Goal: Use online tool/utility: Utilize a website feature to perform a specific function

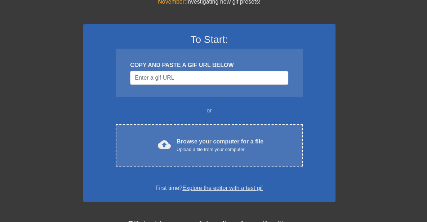
scroll to position [31, 0]
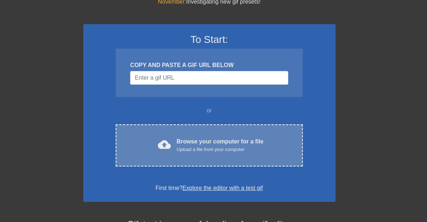
click at [207, 158] on div "cloud_upload Browse your computer for a file Upload a file from your computer C…" at bounding box center [209, 145] width 187 height 42
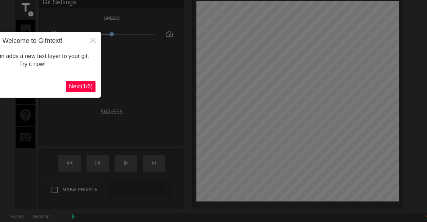
scroll to position [18, 0]
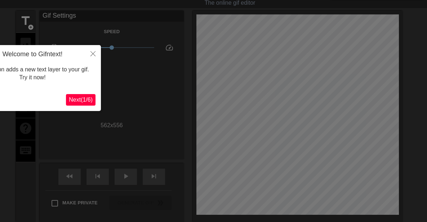
click at [84, 100] on span "Next ( 1 / 6 )" at bounding box center [81, 100] width 24 height 6
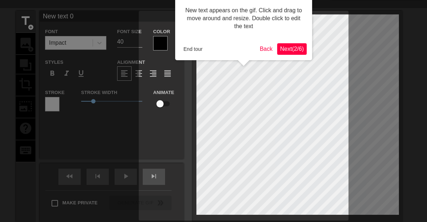
scroll to position [0, 0]
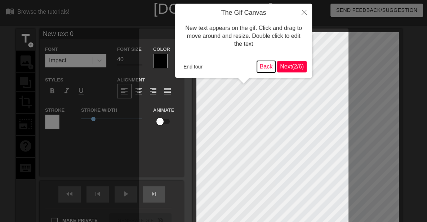
click at [265, 63] on button "Back" at bounding box center [266, 67] width 19 height 12
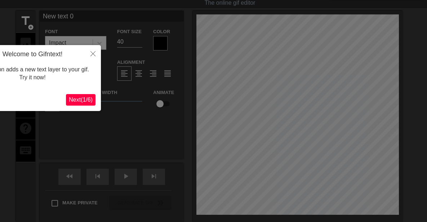
click at [261, 112] on div at bounding box center [213, 126] width 427 height 289
click at [94, 54] on icon "Close" at bounding box center [92, 53] width 5 height 5
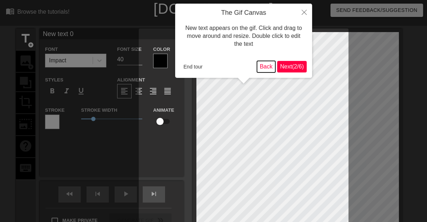
click at [268, 66] on button "Back" at bounding box center [266, 67] width 19 height 12
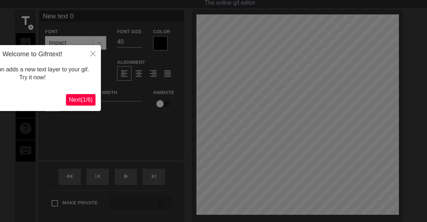
click at [219, 105] on div at bounding box center [213, 126] width 427 height 289
click at [89, 54] on button "Close" at bounding box center [93, 53] width 16 height 17
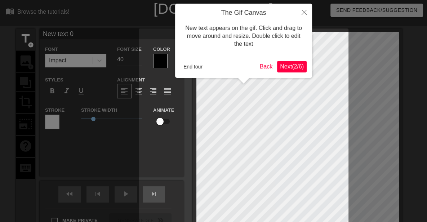
click at [293, 66] on span "Next ( 2 / 6 )" at bounding box center [292, 66] width 24 height 6
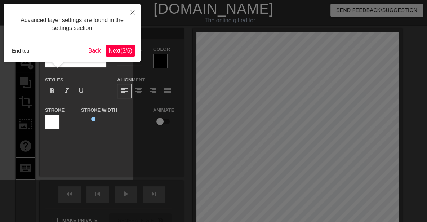
scroll to position [18, 0]
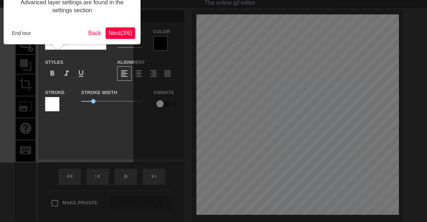
click at [293, 66] on div at bounding box center [213, 126] width 427 height 289
click at [87, 32] on button "Back" at bounding box center [94, 33] width 19 height 12
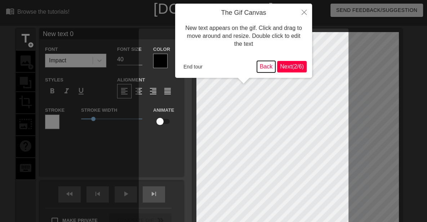
click at [267, 62] on button "Back" at bounding box center [266, 67] width 19 height 12
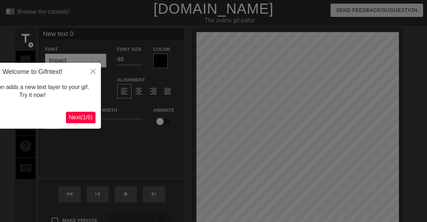
scroll to position [18, 0]
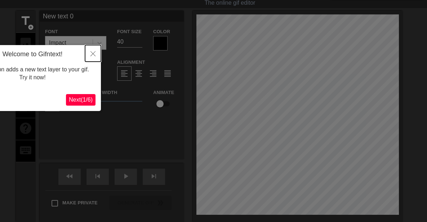
click at [94, 55] on icon "Close" at bounding box center [92, 53] width 5 height 5
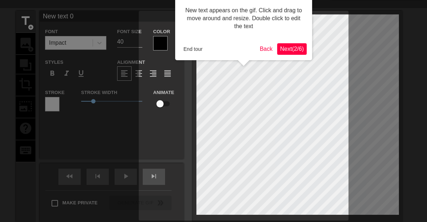
scroll to position [0, 0]
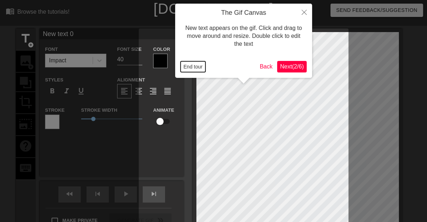
click at [189, 64] on button "End tour" at bounding box center [192, 66] width 25 height 11
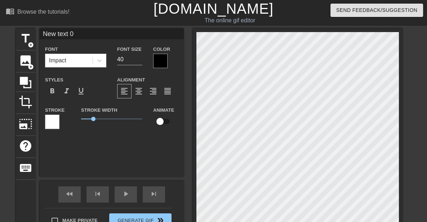
scroll to position [1, 1]
type input "New text"
type textarea "New text"
type input "New text"
type textarea "New text"
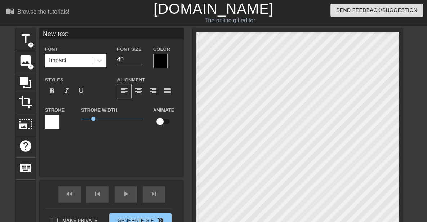
type input "New tex"
type textarea "New te"
type input "New t"
type textarea "New t"
type input "New"
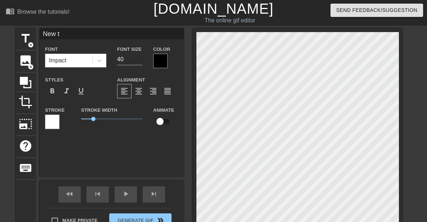
type textarea "New"
type input "New"
type textarea "New"
type input "Ne"
type textarea "Ne"
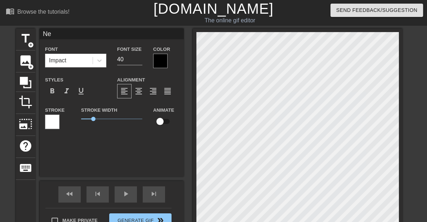
type input "N"
type textarea "N"
type input "I"
type textarea "I"
type input "I"
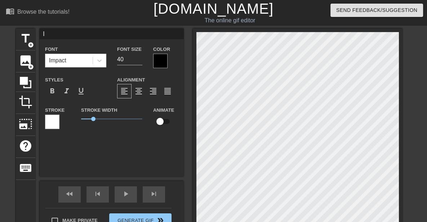
type textarea "I"
type input "I C"
type textarea "I C"
type input "I CA"
type textarea "I CA"
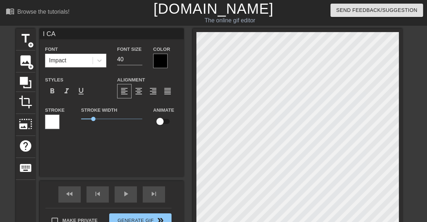
type input "I CAN"
type textarea "I CAN"
type input "I CANT"
type textarea "I CANT"
type input "I CANT"
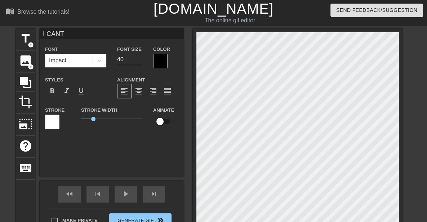
type textarea "I CANT"
type input "I CANT G"
type textarea "I CANT G"
type input "I CANT GE"
type textarea "I CANT GE"
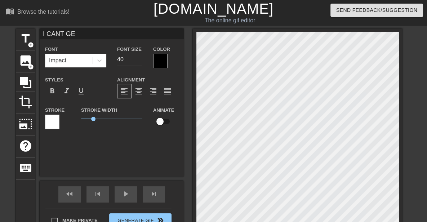
type input "I CANT GET"
type textarea "I CANT GET"
type input "I CANT GET"
type textarea "I CANT GET"
type input "I CANT GET N"
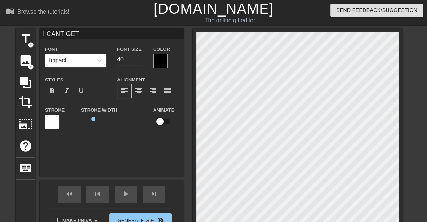
type textarea "I CANT GET N"
type input "I CANT GET"
type textarea "I CANT GET"
type input "I CANT GET M"
type textarea "I CANT GET M"
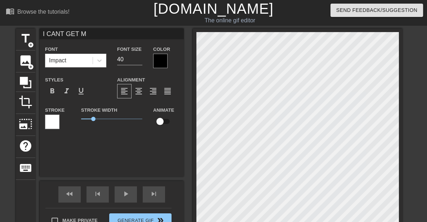
type input "I CANT GET MY"
type textarea "I CANT GET MY"
type input "I CANT GET MY"
type textarea "I CANT GET MY"
type input "I CANT GET MY G"
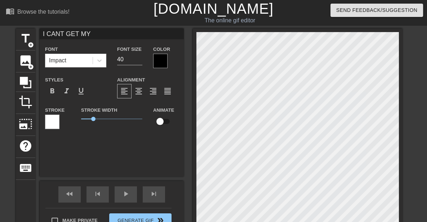
type textarea "I CANT GET MY G"
type input "I CANT GET MY GI"
type textarea "I CANT GET MY GI"
type input "I CANT GET MY GIF"
type textarea "I CANT GET MY GIF"
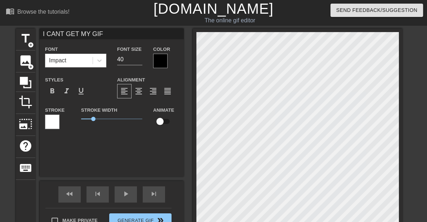
type input "I CANT GET MY GIFS"
type textarea "I CANT GET MY GIFS"
type input "I CANT GET MY GIFS"
type textarea "I CANT GET MY GIFS"
type input "I CANT GET MY GIFS T"
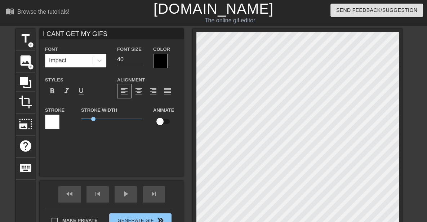
type textarea "I CANT GET MY GIFS T"
type input "I CANT GET MY GIFS TO"
type textarea "I CANT GET MY GIFS TO"
type input "I CANT GET MY GIFS TO"
type textarea "I CANT GET MY GIFS TO"
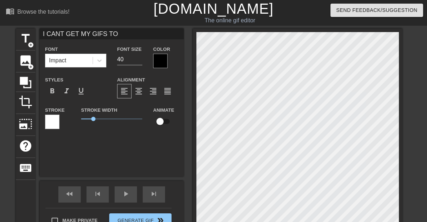
type input "I CANT GET MY GIFS TO O"
type textarea "I CANT GET MY GIFS TO O"
type input "I CANT GET MY GIFS TO OV"
type textarea "I CANT GET MY GIFS TO OV"
type input "I CANT GET MY GIFS TO OVE"
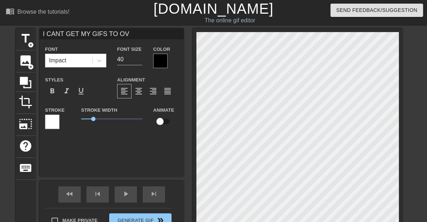
type textarea "I CANT GET MY GIFS TO OVE"
type input "I CANT GET MY GIFS TO OVER"
type textarea "I CANT GET MY GIFS TO OVER"
type input "I CANT GET MY GIFS TO OVERL"
type textarea "I CANT GET MY GIFS TO OVERL"
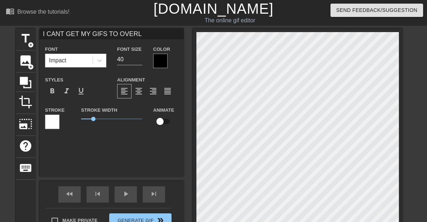
type input "I CANT GET MY GIFS TO [PERSON_NAME]"
type textarea "I CANT GET MY GIFS TO [PERSON_NAME]"
type input "I CANT GET MY GIFS TO OVERLAY"
type textarea "I CANT GET MY GIFS TO OVERLAY"
type input "I CANT GET MY GIFS TO OVERLAY"
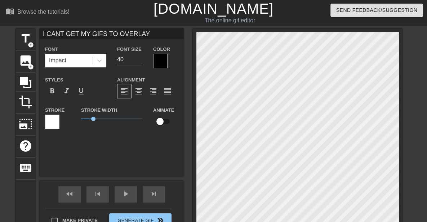
type textarea "I CANT GET MY GIFS TO OVERLAY"
type input "I CANT GET MY GIFS TO OVERLAY O"
type textarea "I CANT GET MY GIFS TO OVERLAY O"
type input "I CANT GET MY GIFS TO OVERLAY ON"
type textarea "I CANT GET MY GIFS TO OVERLAY ON"
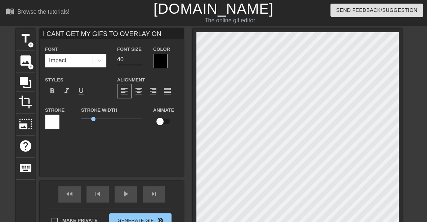
type input "I CANT GET MY GIFS TO OVERLAY ON"
type textarea "I CANT GET MY GIFS TO OVERLAY ON"
type input "I CANT GET MY GIFS TO OVERLAY ON I"
type textarea "I CANT GET MY GIFS TO OVERLAY ON I"
type input "I CANT GET MY GIFS TO OVERLAY ON IM"
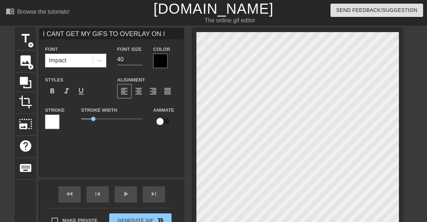
type textarea "I CANT GET MY GIFS TO OVERLAY ON IM"
type input "I CANT GET MY GIFS TO OVERLAY ON IMA"
type textarea "I CANT GET MY GIFS TO OVERLAY ON IMA"
type input "I CANT GET MY GIFS TO OVERLAY ON IMAG"
type textarea "I CANT GET MY GIFS TO OVERLAY ON IMAG"
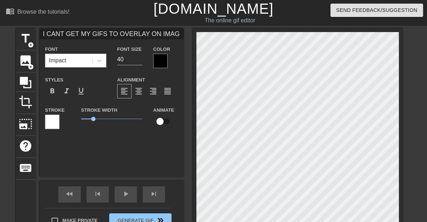
type input "I CANT GET MY GIFS TO OVERLAY ON IMAGE"
type textarea "I CANT GET MY GIFS TO OVERLAY ON IMAGE"
type input "I CANT GET MY GIFS TO OVERLAY ON IMAGES"
type textarea "I CANT GET MY GIFS TO OVERLAY ON IMAGES"
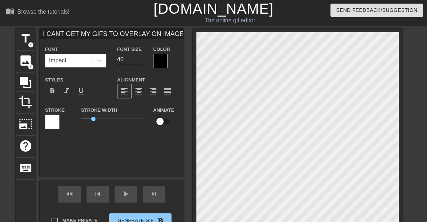
type input "I CANT GET MY GIFS TO OVERLAY ON IMAGES"
type textarea "I CANT GET MY GIFS TO OVERLAY ON IMAGES"
type input "I CANT GET MY GIFS TO OVERLAY ON IMAGES I"
type textarea "I CANT GET MY GIFS TO OVERLAY ON IMAGES I"
type input "I CANT GET MY GIFS TO OVERLAY ON IMAGES IM"
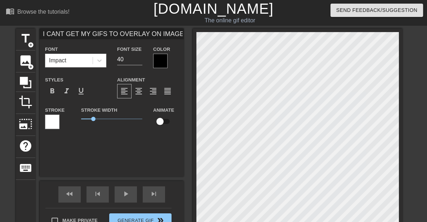
type textarea "I CANT GET MY GIFS TO OVERLAY ON IMAGES IM"
type input "I CANT GET MY GIFS TO OVERLAY ON IMAGES IM"
type textarea "I CANT GET MY GIFS TO OVERLAY ON IMAGES IM"
type input "I CANT GET MY GIFS TO OVERLAY ON IMAGES IM L"
type textarea "I CANT GET MY GIFS TO OVERLAY ON IMAGES IM L"
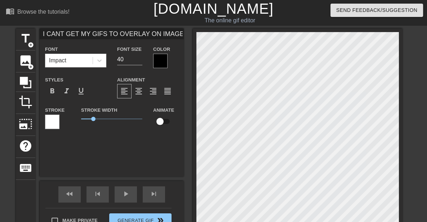
type input "I CANT GET MY GIFS TO OVERLAY ON IMAGES IM LO"
type textarea "I CANT GET MY GIFS TO OVERLAY ON IMAGES IM LO"
type input "I CANT GET MY GIFS TO OVERLAY ON IMAGES IM LOS"
type textarea "I CANT GET MY GIFS TO OVERLAY ON IMAGES IM LOS"
type input "I CANT GET MY GIFS TO OVERLAY ON IMAGES IM LOSI"
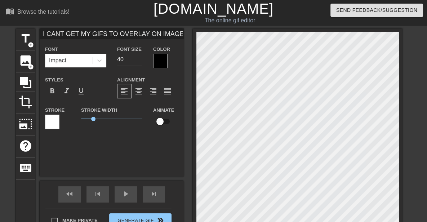
type textarea "I CANT GET MY GIFS TO OVERLAY ON IMAGES IM LOSI"
type input "I CANT GET MY GIFS TO OVERLAY ON IMAGES IM LOSIN"
type textarea "I CANT GET MY GIFS TO OVERLAY ON IMAGES IM LOSIN"
type input "I CANT GET MY GIFS TO OVERLAY ON IMAGES IM LOSING"
type textarea "I CANT GET MY GIFS TO OVERLAY ON IMAGES IM LOSING"
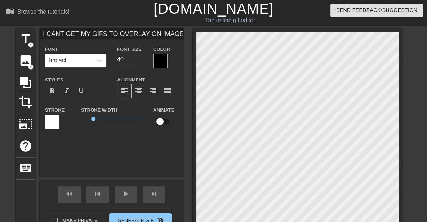
type input "I CANT GET MY GIFS TO OVERLAY ON IMAGES IM LOSING"
type textarea "I CANT GET MY GIFS TO OVERLAY ON IMAGES IM LOSING"
type input "I CANT GET MY GIFS TO OVERLAY ON IMAGES IM LOSING M"
type textarea "I CANT GET MY GIFS TO OVERLAY ON IMAGES IM LOSING M"
type input "I CANT GET MY GIFS TO OVERLAY ON IMAGES IM LOSING MY"
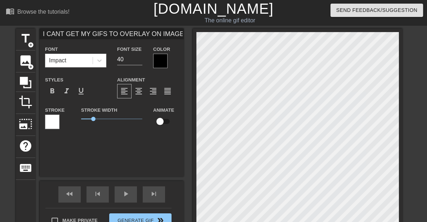
type textarea "I CANT GET MY GIFS TO OVERLAY ON IMAGES IM LOSING MY"
type input "I CANT GET MY GIFS TO OVERLAY ON IMAGES IM LOSING MY"
type textarea "I CANT GET MY GIFS TO OVERLAY ON IMAGES IM LOSING MY"
type input "I CANT GET MY GIFS TO OVERLAY ON IMAGES IM LOSING MY M"
type textarea "I CANT GET MY GIFS TO OVERLAY ON IMAGES IM LOSING MY M"
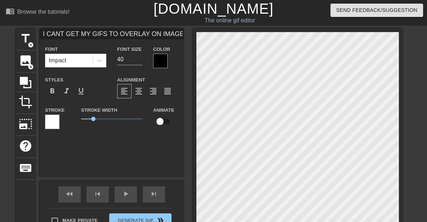
type input "I CANT GET MY GIFS TO OVERLAY ON IMAGES IM LOSING MY MI"
type textarea "I CANT GET MY GIFS TO OVERLAY ON IMAGES IM LOSING MY MI"
type input "I CANT GET MY GIFS TO OVERLAY ON IMAGES IM LOSING MY MIN"
type textarea "I CANT GET MY GIFS TO OVERLAY ON IMAGES IM LOSING MY MIN"
type input "I CANT GET MY GIFS TO OVERLAY ON IMAGES IM LOSING MY MIND"
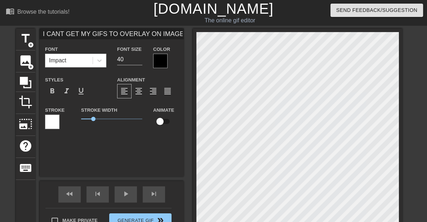
type textarea "I CANT GET MY GIFS TO OVERLAY ON IMAGES IM LOSING MY MIND"
type input "I CANT GET MY GIFS TO OVERLAY ON IMAGES IM LOSING MY MINDF"
type textarea "I CANT GET MY GIFS TO OVERLAY ON IMAGES IM LOSING MY MINDF"
type input "I CANT GET MY GIFS TO OVERLAY ON IMAGES IM LOSING MY MINDF"
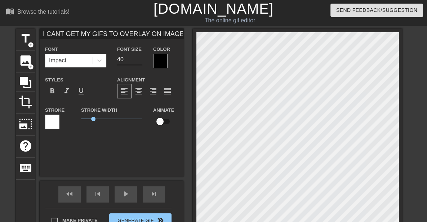
type textarea "I CANT GET MY GIFS TO OVERLAY ON IMAGES IM LOSING MY MINDF"
click at [117, 61] on input "40" at bounding box center [129, 60] width 25 height 12
type input "4"
type input "1"
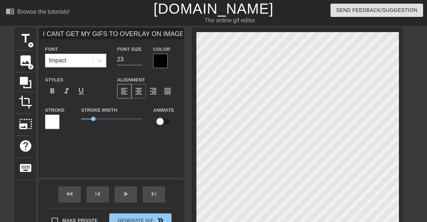
type input "23"
click at [134, 93] on span "format_align_center" at bounding box center [138, 91] width 9 height 9
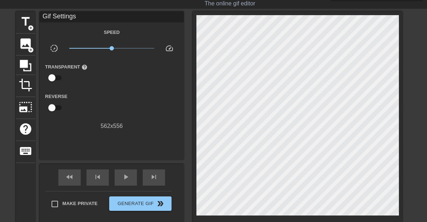
scroll to position [66, 0]
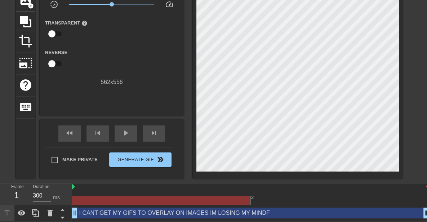
click at [228, 218] on div "I CANT GET MY GIFS TO OVERLAY ON IMAGES IM LOSING MY MINDF drag_handle drag_han…" at bounding box center [250, 213] width 357 height 16
click at [218, 210] on div "I CANT GET MY GIFS TO OVERLAY ON IMAGES IM LOSING MY MINDF drag_handle drag_han…" at bounding box center [250, 212] width 357 height 11
click at [0, 0] on div at bounding box center [0, 0] width 0 height 0
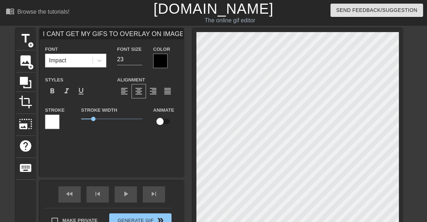
click at [427, 44] on html "menu_book Browse the tutorials! [DOMAIN_NAME] The online gif editor Send Feedba…" at bounding box center [213, 141] width 427 height 282
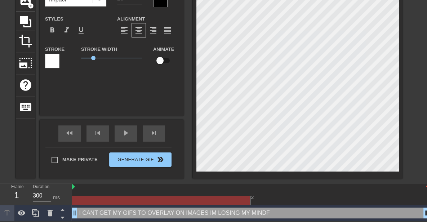
click at [259, 213] on div "I CANT GET MY GIFS TO OVERLAY ON IMAGES IM LOSING MY MINDF drag_handle drag_han…" at bounding box center [250, 212] width 357 height 11
click at [244, 216] on div "I CANT GET MY GIFS TO OVERLAY ON IMAGES IM LOSING MY MINDF drag_handle drag_han…" at bounding box center [250, 212] width 357 height 11
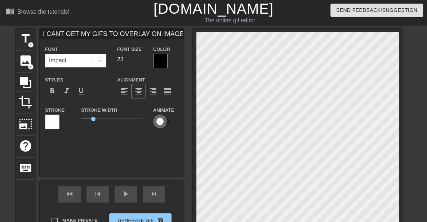
click at [139, 119] on input "checkbox" at bounding box center [159, 122] width 41 height 14
click at [146, 121] on input "checkbox" at bounding box center [166, 122] width 41 height 14
checkbox input "false"
click at [117, 58] on input "23" at bounding box center [129, 60] width 25 height 12
type input "2"
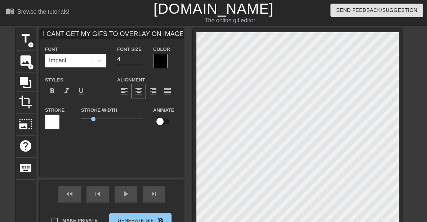
type input "40"
click at [117, 59] on input "40" at bounding box center [129, 60] width 25 height 12
type input "4"
type input "30"
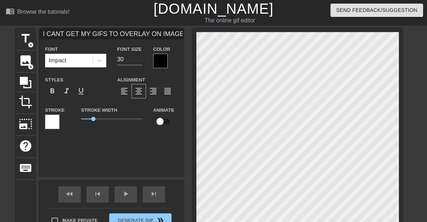
scroll to position [66, 0]
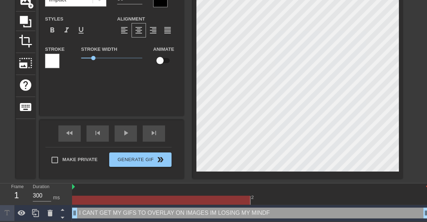
click at [174, 211] on div "I CANT GET MY GIFS TO OVERLAY ON IMAGES IM LOSING MY MINDF drag_handle drag_han…" at bounding box center [250, 212] width 357 height 11
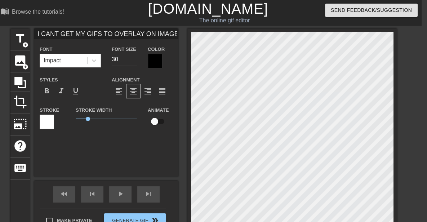
scroll to position [66, 30]
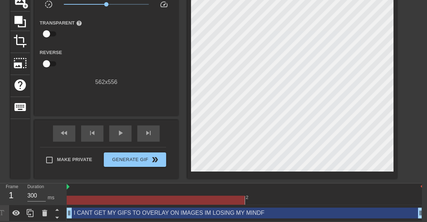
click at [291, 218] on div "I CANT GET MY GIFS TO OVERLAY ON IMAGES IM LOSING MY MINDF drag_handle drag_han…" at bounding box center [245, 213] width 357 height 16
click at [272, 207] on div "I CANT GET MY GIFS TO OVERLAY ON IMAGES IM LOSING MY MINDF drag_handle drag_han…" at bounding box center [245, 212] width 357 height 11
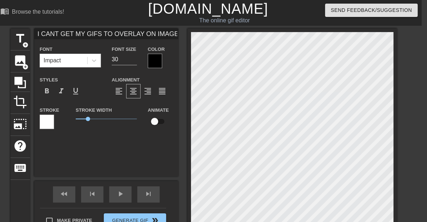
scroll to position [1, 5]
type input "I CANT GET MY GIFS TO OVERLAY ON IMAGES IM OSING MY MINDF"
type textarea "I CANT GET MY GIFS TO OVERLAY ON IMAGES IM OSING MY MINDF"
type input "I CANT GET MY GIFS TO OVERLAY ON IMAGES IMOSING MY MINDF"
type textarea "I CANT GET MY GIFS TO OVERLAY ON IMAGES IMOSING MY MINDF"
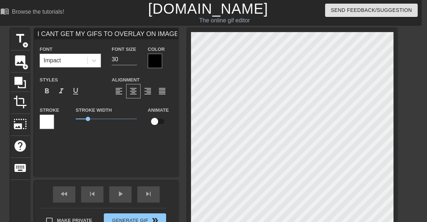
type input "I CANT GET MY GIFS TO OVERLAY ON IMAGES IOSING MY MINDF"
type textarea "I CANT GET MY GIFS TO OVERLAY ON IMAGES IOSING MY MINDF"
type input "I CANT GET MY GIFS TO OVERLAY ON IMAGES OSING MY MINDF"
type textarea "I CANT GET MY GIFS TO OVERLAY ON IMAGES OSING MY MINDF"
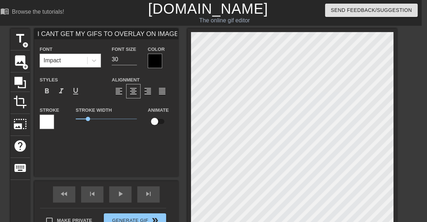
type input "I CANT GET MY GIFS TO OVERLAY ON IMAGES OSNG MY MINDF"
type textarea "I CANT GET MY GIFS TO OVERLAY ON IMAGES OSNG MY MINDF"
type input "I CANT GET MY GIFS TO OVERLAY ON IMAGES ONG MY MINDF"
type textarea "I CANT GET MY GIFS TO OVERLAY ON IMAGES ONG MY MINDF"
type input "I CANT GET MY GIFS TO OVERLAY ON IMAGES NG MY MINDF"
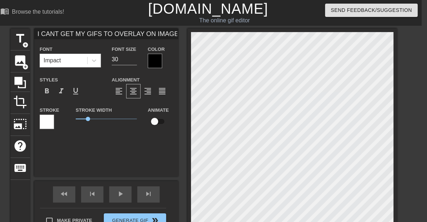
type textarea "I CANT GET MY GIFS TO OVERLAY ON IMAGES NG MY MINDF"
type input "I CANT GET MY GIFS TO OVERLAY ON IMAGES MY MINDF"
type textarea "I CANT GET MY GIFS TO OVERLAY ON IMAGES MY MINDF"
type input "I CANT GET MY GIFS TO OVERLAY ON IMAGES MINDF"
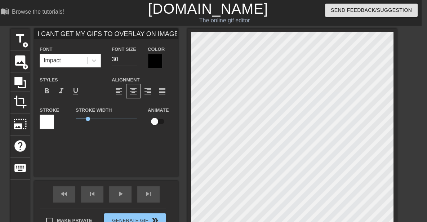
type textarea "I CANT GET MY GIFS TO OVERLAY ON IMAGES MINDF"
type input "I CANT GET MY GIFS TO OVERLAY ON IMAGES MINDF"
type textarea "I CANT GET MY GIFS TO OVERLAY ON IMAGES MINDF"
type input "I CANT GET MY GIFS TO OVERLAY ON IMAGES INDF"
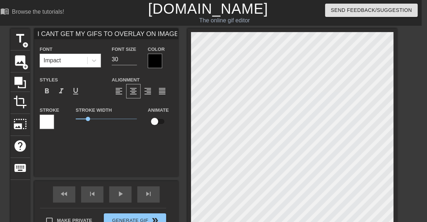
type textarea "I CANT GET MY GIFS TO OVERLAY ON IMAGES INDF"
type input "I CANT GET MY GIFS TO OVERLAY ON IMAGES IDF"
type textarea "I CANT GET MY GIFS TO OVERLAY ON IMAGES IDF"
type input "I CANT GET MY GIFS TO OVERLAY ON IMAGES DF"
type textarea "I CANT GET MY GIFS TO OVERLAY ON IMAGES DF"
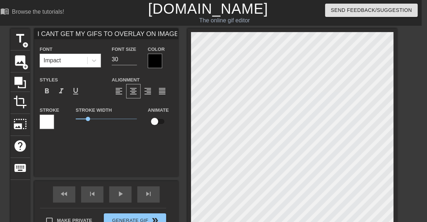
type input "I CANT GET MY GIFS TO OVERLAY ON IMAGES F"
type textarea "I CANT GET MY GIFS TO OVERLAY ON IMAGES F"
type input "I CANT GET MY GIFS TO OVERLAY ON IMAGES F"
type textarea "I CANT GET MY GIFS TO OVERLAY ON IMAGES F"
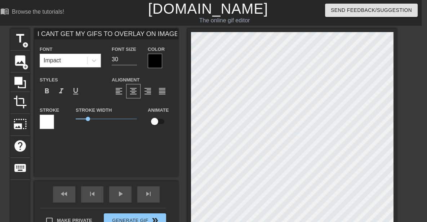
type input "I CANT GET MY GIFS TO OVERLAY ON IMAGES"
type textarea "I CANT GET MY GIFS TO OVERLAY ON IMAGES"
click at [219, 32] on div at bounding box center [292, 133] width 210 height 211
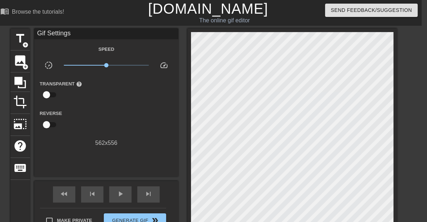
click at [230, 35] on div at bounding box center [292, 133] width 210 height 211
click at [0, 0] on div at bounding box center [0, 0] width 0 height 0
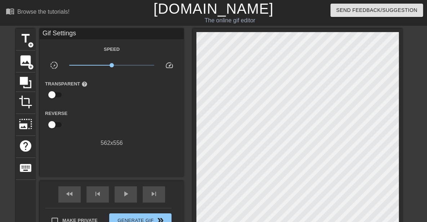
scroll to position [66, 0]
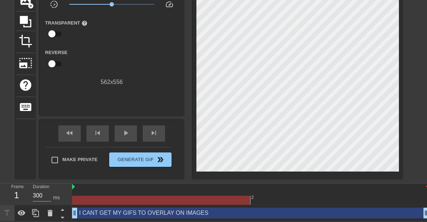
click at [8, 209] on icon at bounding box center [7, 213] width 8 height 8
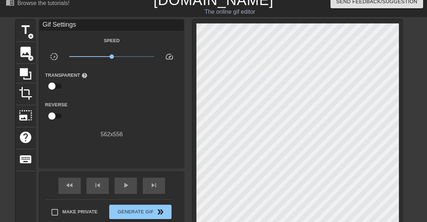
scroll to position [0, 0]
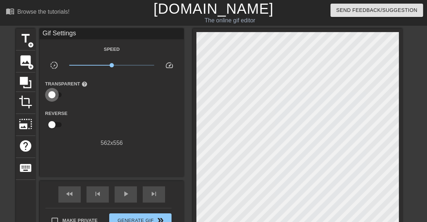
click at [31, 92] on input "checkbox" at bounding box center [51, 95] width 41 height 14
click at [38, 93] on input "checkbox" at bounding box center [58, 95] width 41 height 14
checkbox input "false"
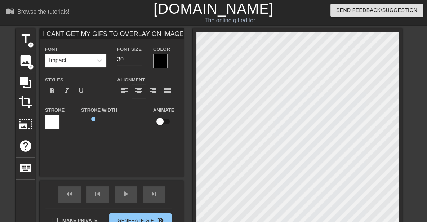
type input "I CANT GET MY GIFS TO OVERLAY ON IMAGES"
type textarea "I CANT GET MY GIFS TO OVERLAY ON IMAGES"
type input "I CANT GET MY GIFS TO OVERLAY ON IMAGES"
type textarea "I CANT GET MY GIFS TO OVERLAY ON IMAGES"
type input "I CANT GET MY GIFS TO OVERLAY ON IMAGES"
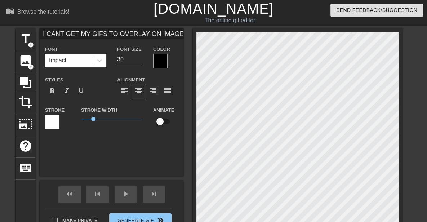
type textarea "I CANT GET MY GIFS TO OVERLAY ON IMAGES"
type input "I CANT GET MY GIFS TO OVERLAY ON IMAGES"
type textarea "I CANT GET MY GIFS TO OVERLAY ON IMAGES"
type input "I CANT GET MY GIFS TO OVERLAY ON IMAGES"
type textarea "I CANT GET MY GIFS TO OVERLAY ON IMAGES"
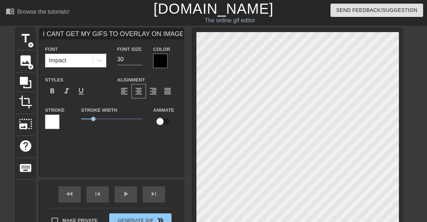
type input "I CANT GET MY GIFS TO OVERLAY ON IMAGES"
type textarea "I CANT GET MY GIFS TO OVERLAY ON IMAGES"
type input "I CANT GET MY GIFS TO OVERLAY ON IMAGESA"
type textarea "I CANT GET MY GIFS TO OVERLAY ON IMAGES A"
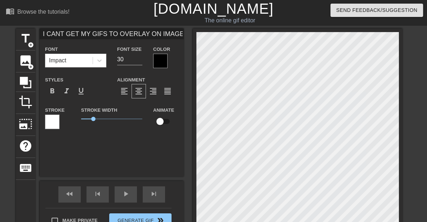
type input "I CANT GET MY GIFS TO OVERLAY ON IMAGESAL"
type textarea "I CANT GET MY GIFS TO OVERLAY ON IMAGES AL"
type input "I CANT GET MY GIFS TO OVERLAY ON IMAGESALL"
type textarea "I CANT GET MY GIFS TO OVERLAY ON IMAGES ALL"
type input "I CANT GET MY GIFS TO OVERLAY ON IMAGESALL"
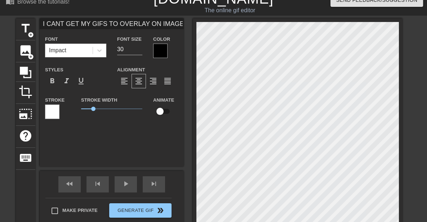
scroll to position [0, 0]
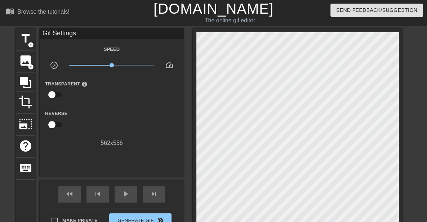
click at [0, 0] on div at bounding box center [0, 0] width 0 height 0
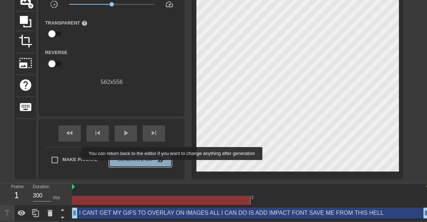
click at [112, 155] on span "Generate Gif double_arrow" at bounding box center [140, 159] width 57 height 9
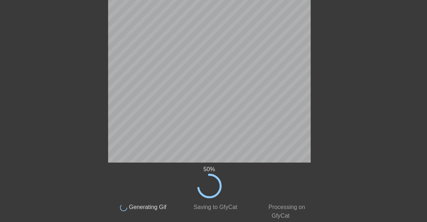
scroll to position [26, 0]
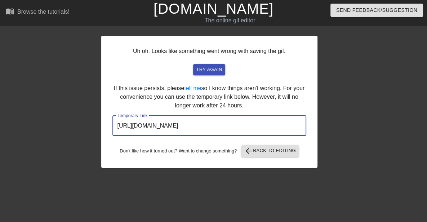
click at [245, 116] on input "[URL][DOMAIN_NAME]" at bounding box center [209, 126] width 194 height 20
click at [276, 116] on input "[URL][DOMAIN_NAME]" at bounding box center [209, 126] width 194 height 20
drag, startPoint x: 276, startPoint y: 100, endPoint x: 60, endPoint y: 104, distance: 215.5
click at [60, 104] on div "Uh oh. Looks like something went wrong with saving the gif. try again If this i…" at bounding box center [213, 97] width 427 height 139
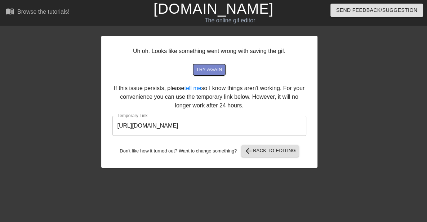
click at [217, 66] on span "try again" at bounding box center [209, 70] width 26 height 8
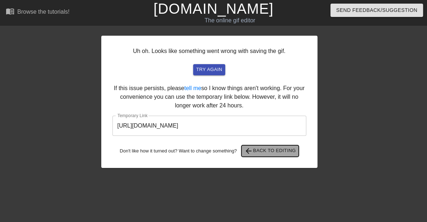
click at [281, 147] on span "arrow_back Back to Editing" at bounding box center [270, 151] width 52 height 9
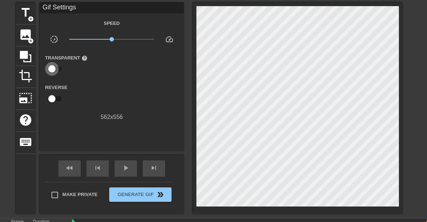
click at [31, 69] on input "checkbox" at bounding box center [51, 69] width 41 height 14
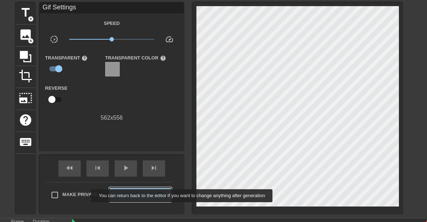
click at [112, 196] on span "Generate Gif double_arrow" at bounding box center [140, 194] width 57 height 9
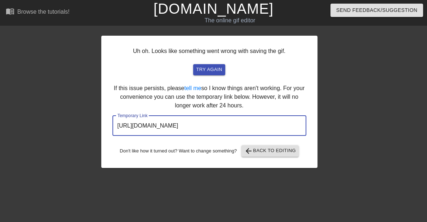
drag, startPoint x: 272, startPoint y: 98, endPoint x: 17, endPoint y: 106, distance: 255.5
click at [17, 106] on div "Uh oh. Looks like something went wrong with saving the gif. try again If this i…" at bounding box center [213, 97] width 427 height 139
